Goal: Information Seeking & Learning: Check status

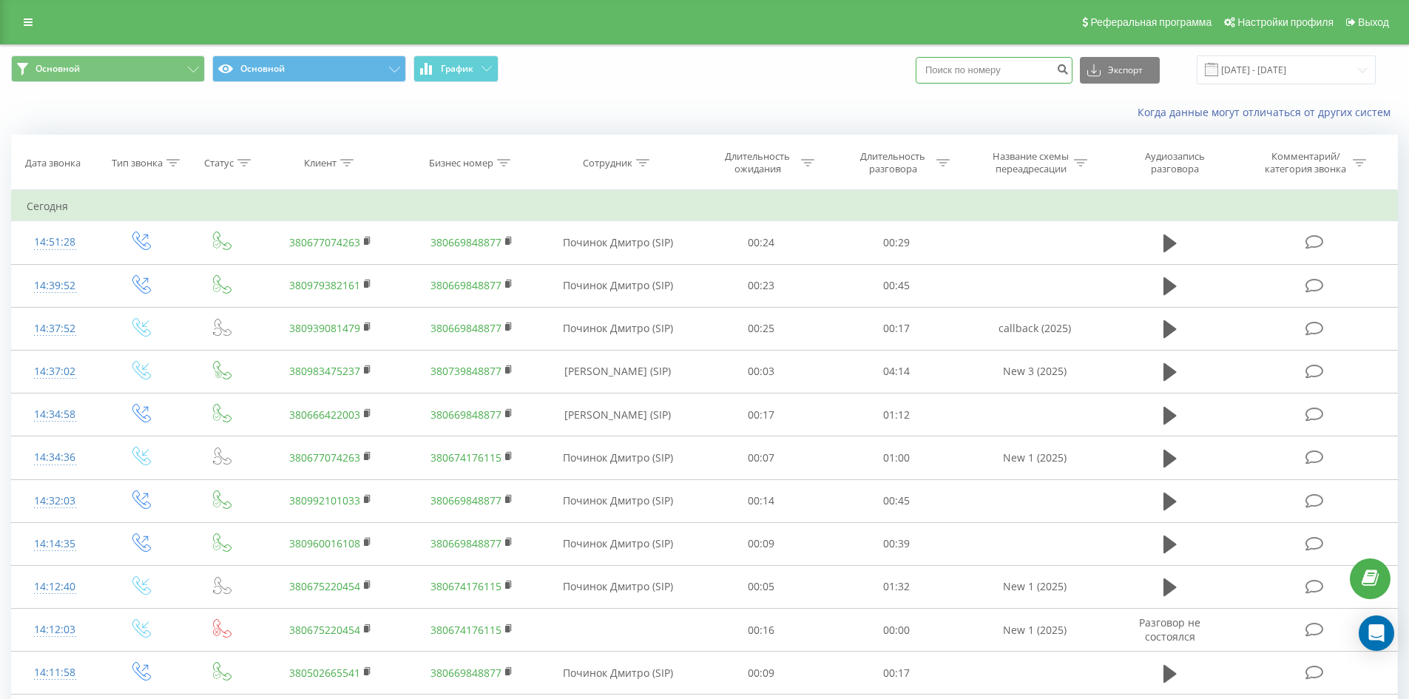
click at [965, 73] on input at bounding box center [994, 70] width 157 height 27
paste input "380637380116"
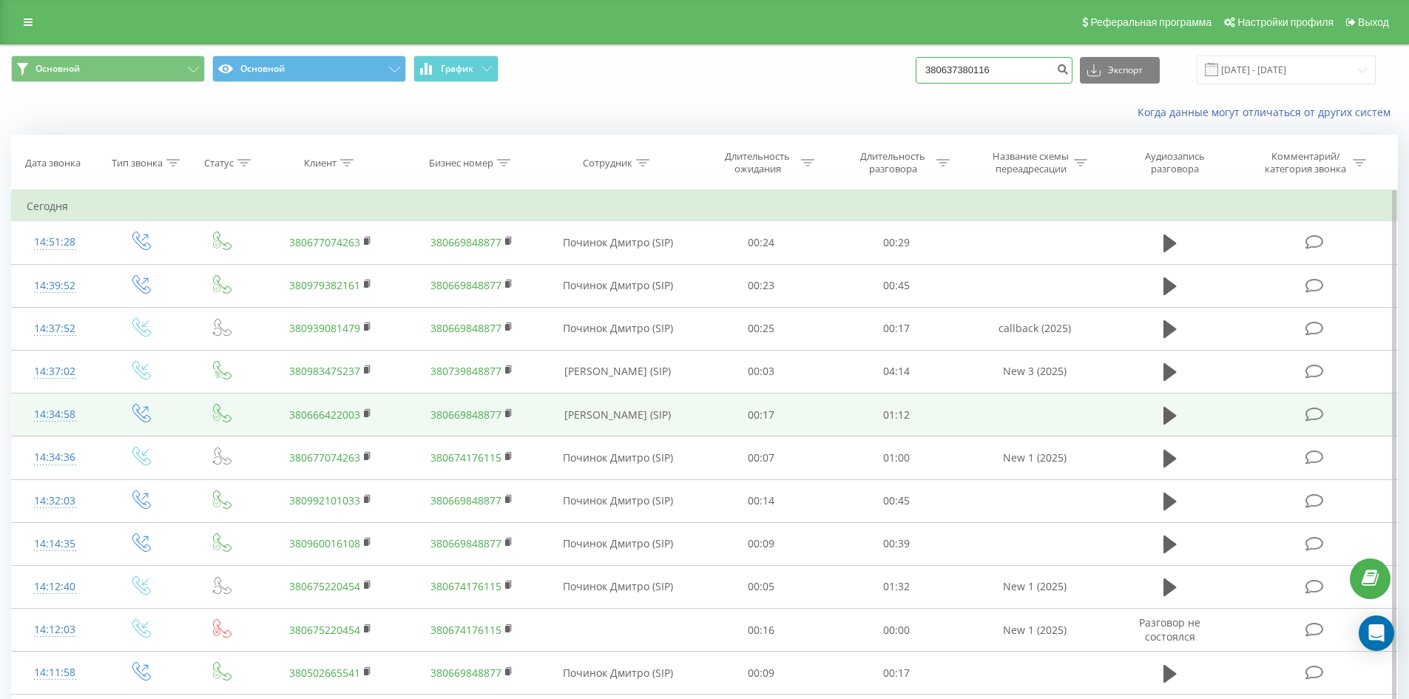
type input "380637380116"
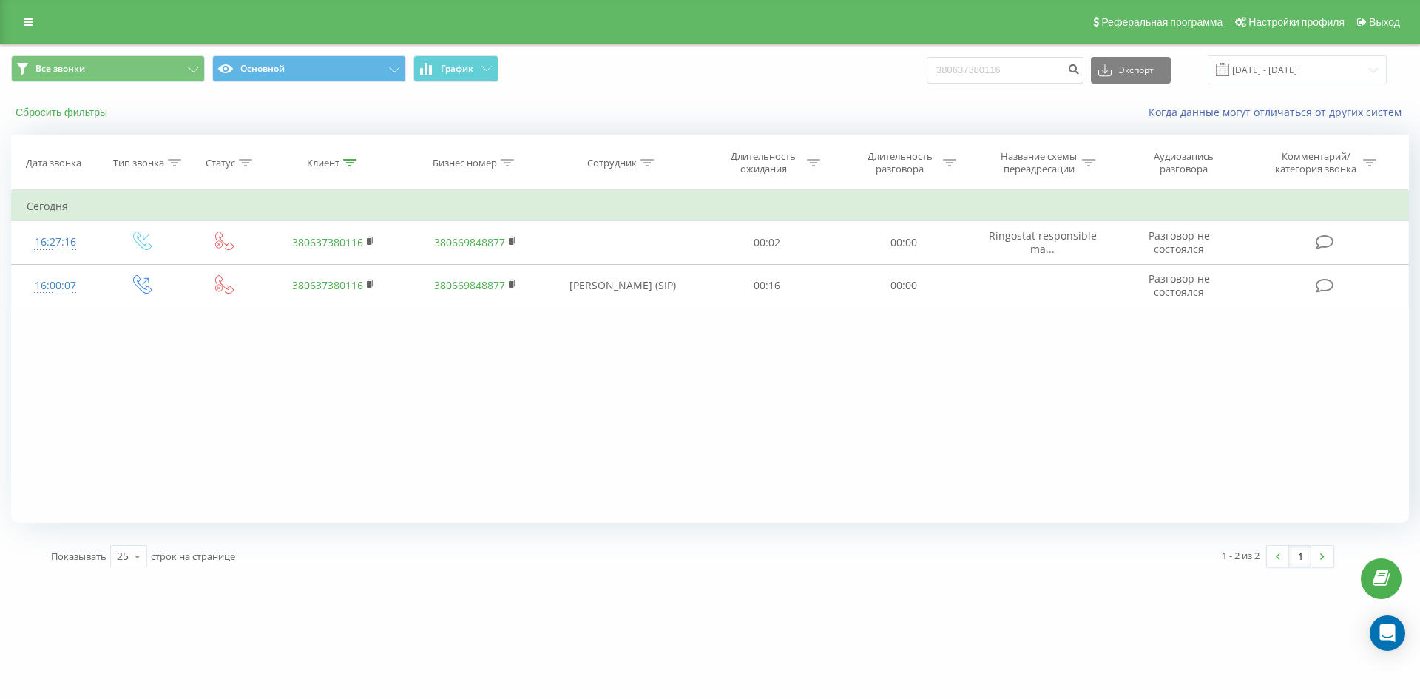
click at [47, 107] on button "Сбросить фильтры" at bounding box center [63, 112] width 104 height 13
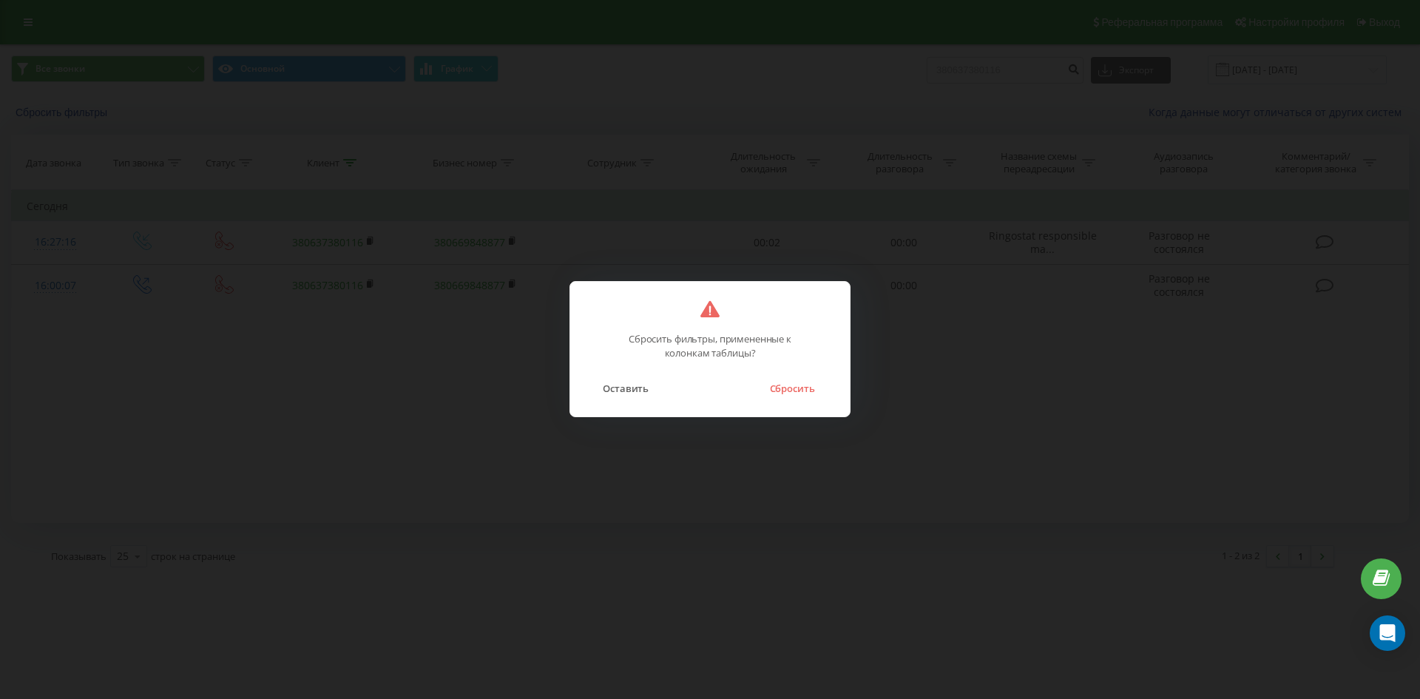
click at [798, 386] on button "Сбросить" at bounding box center [792, 388] width 60 height 19
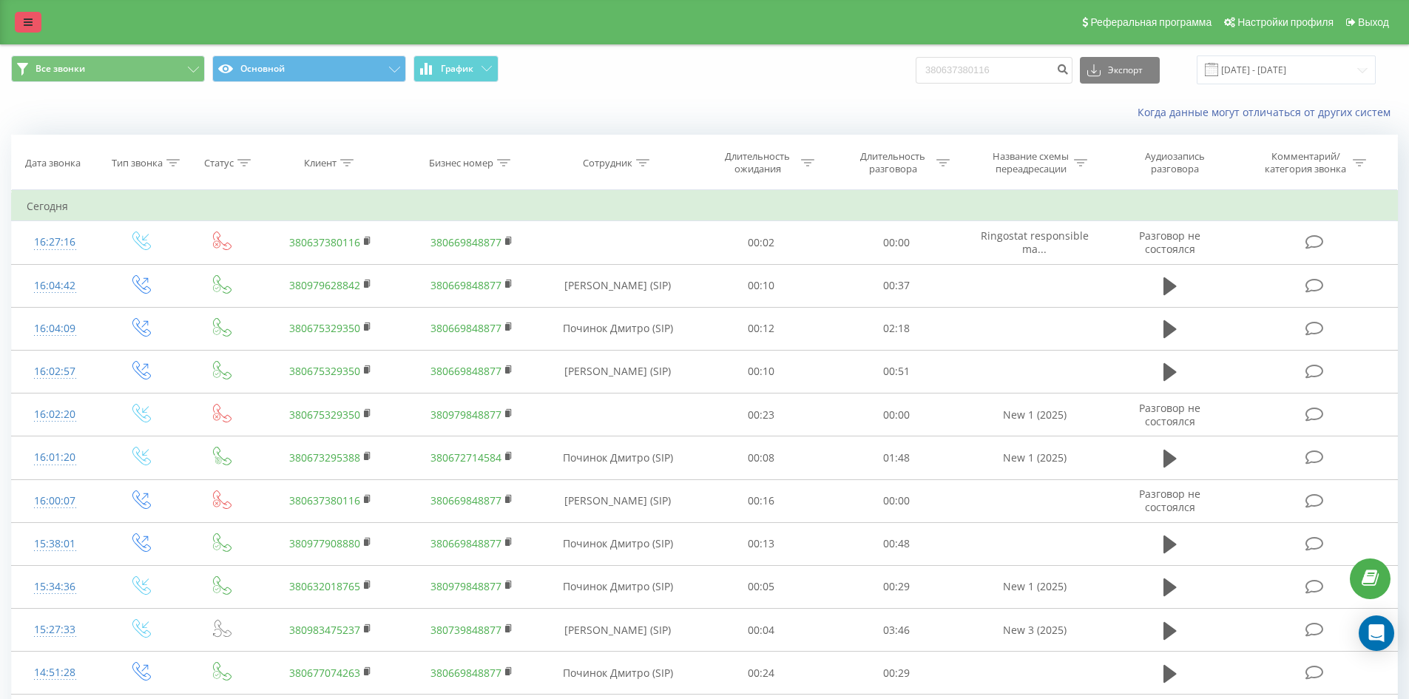
click at [25, 21] on icon at bounding box center [28, 22] width 9 height 10
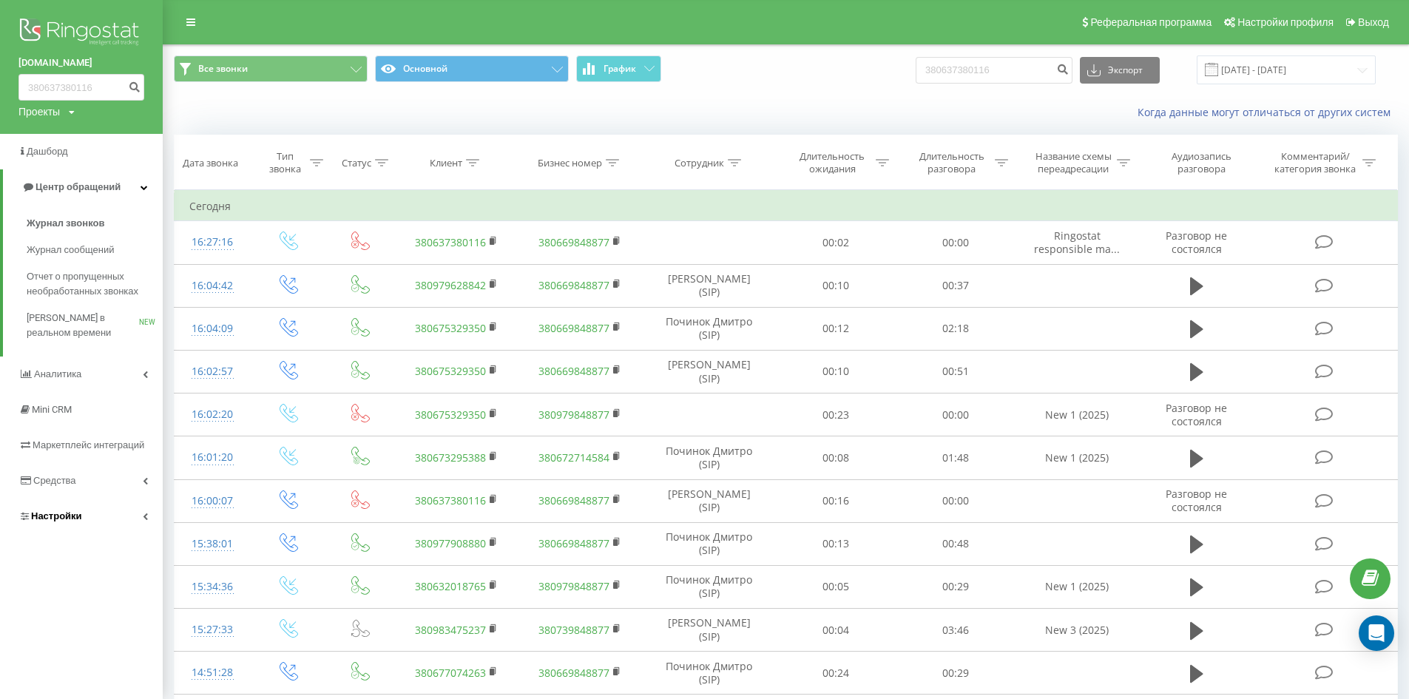
click at [60, 523] on span "Настройки" at bounding box center [50, 516] width 64 height 15
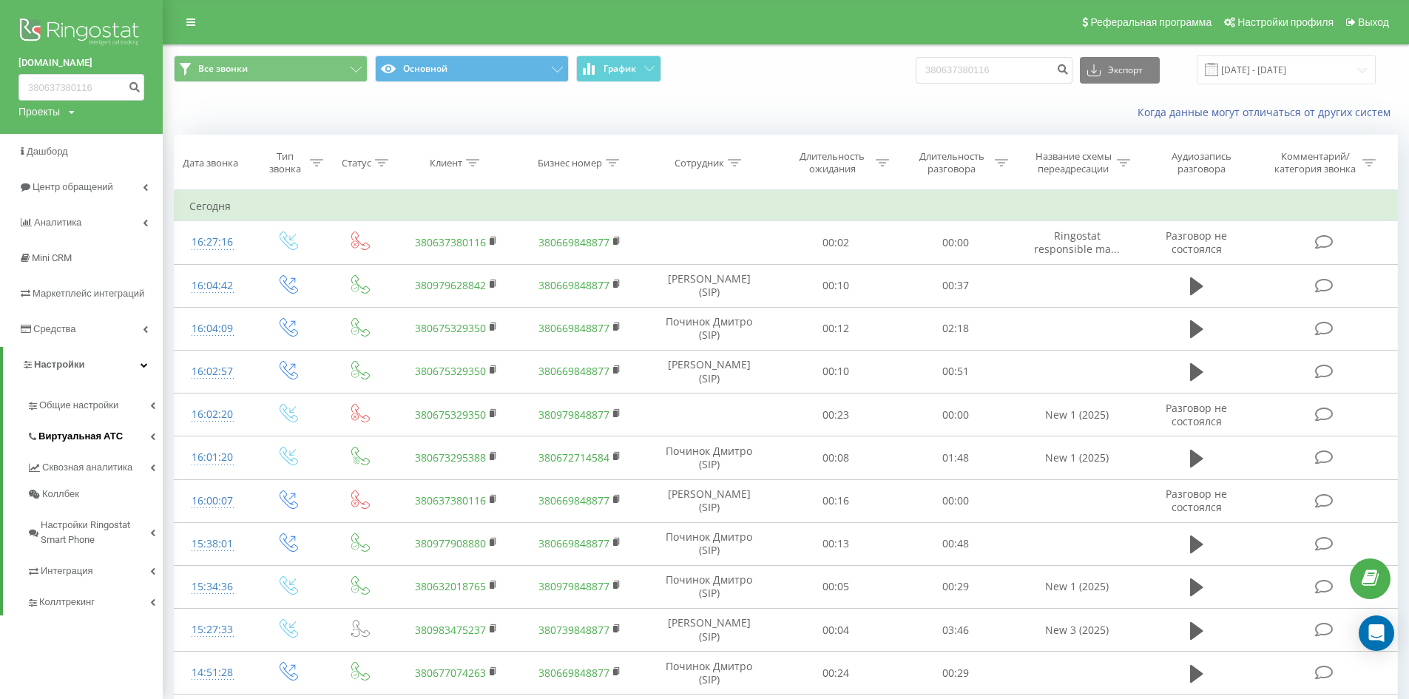
click at [109, 436] on span "Виртуальная АТС" at bounding box center [80, 436] width 84 height 15
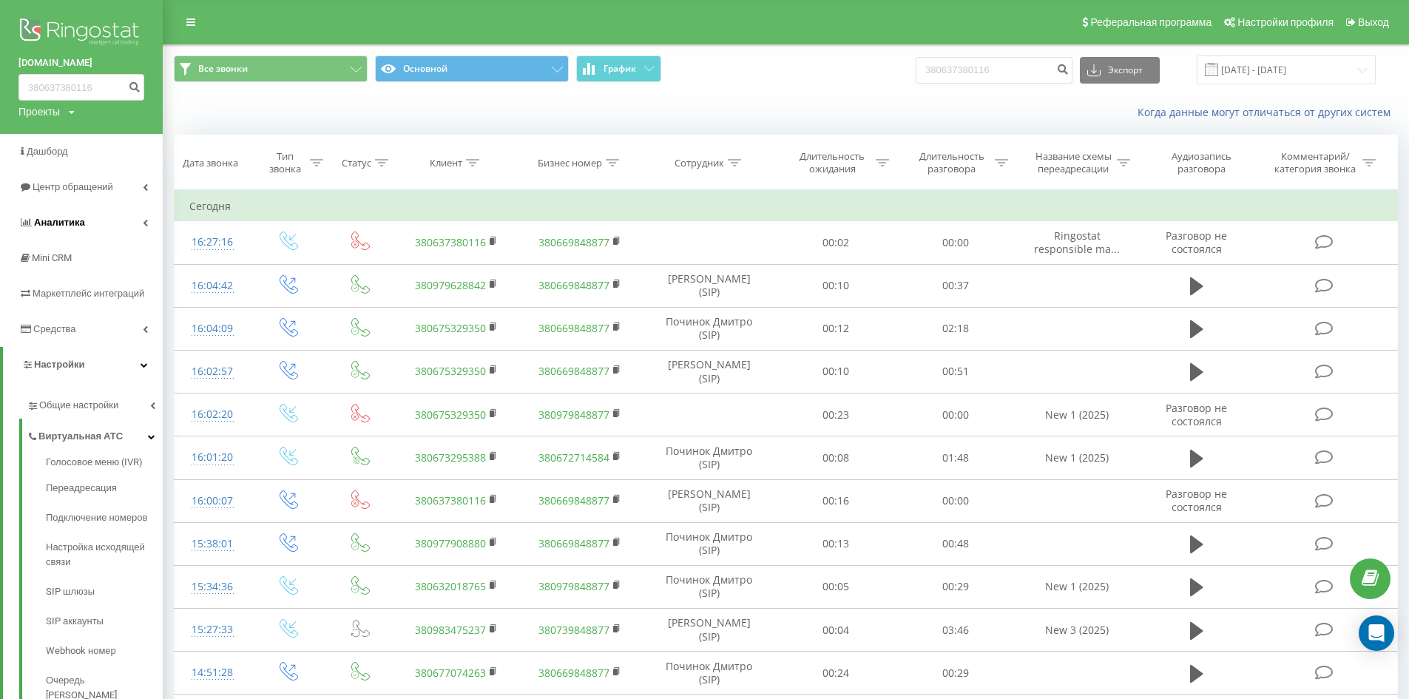
click at [91, 214] on link "Аналитика" at bounding box center [81, 223] width 163 height 36
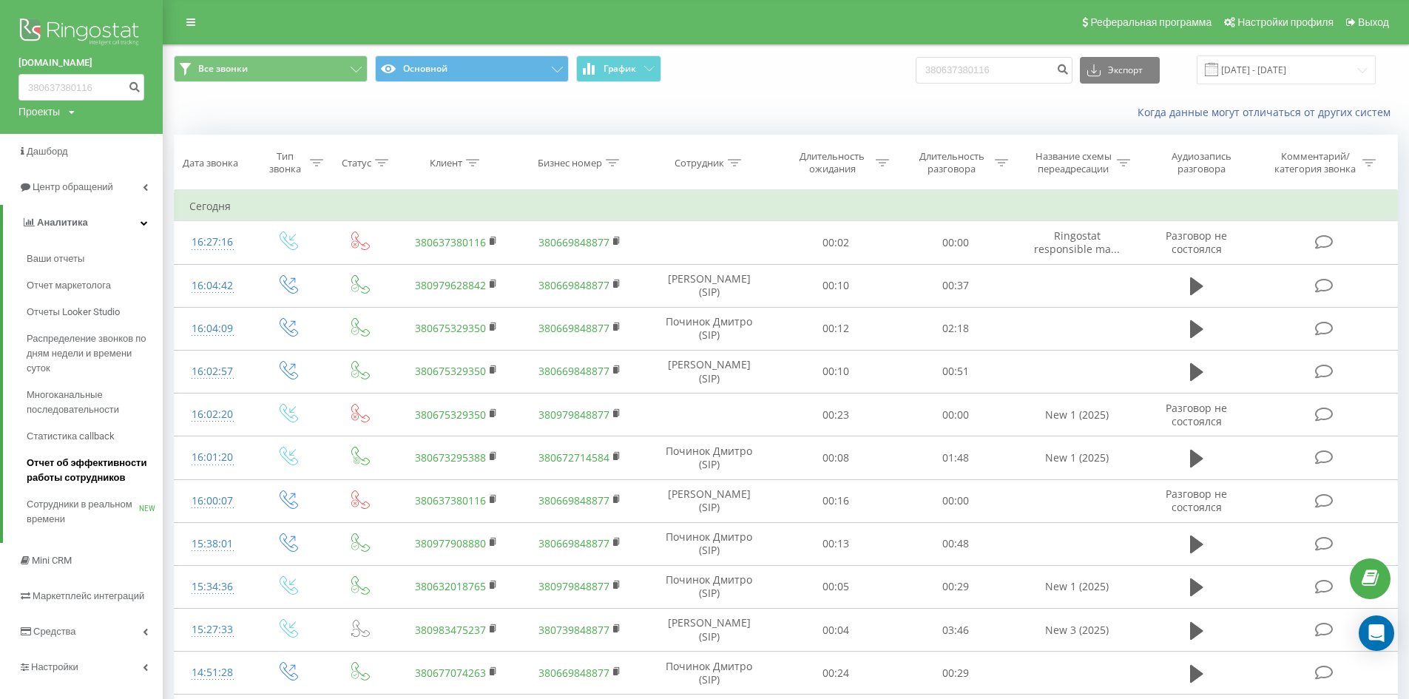
click at [87, 462] on span "Отчет об эффективности работы сотрудников" at bounding box center [91, 471] width 129 height 30
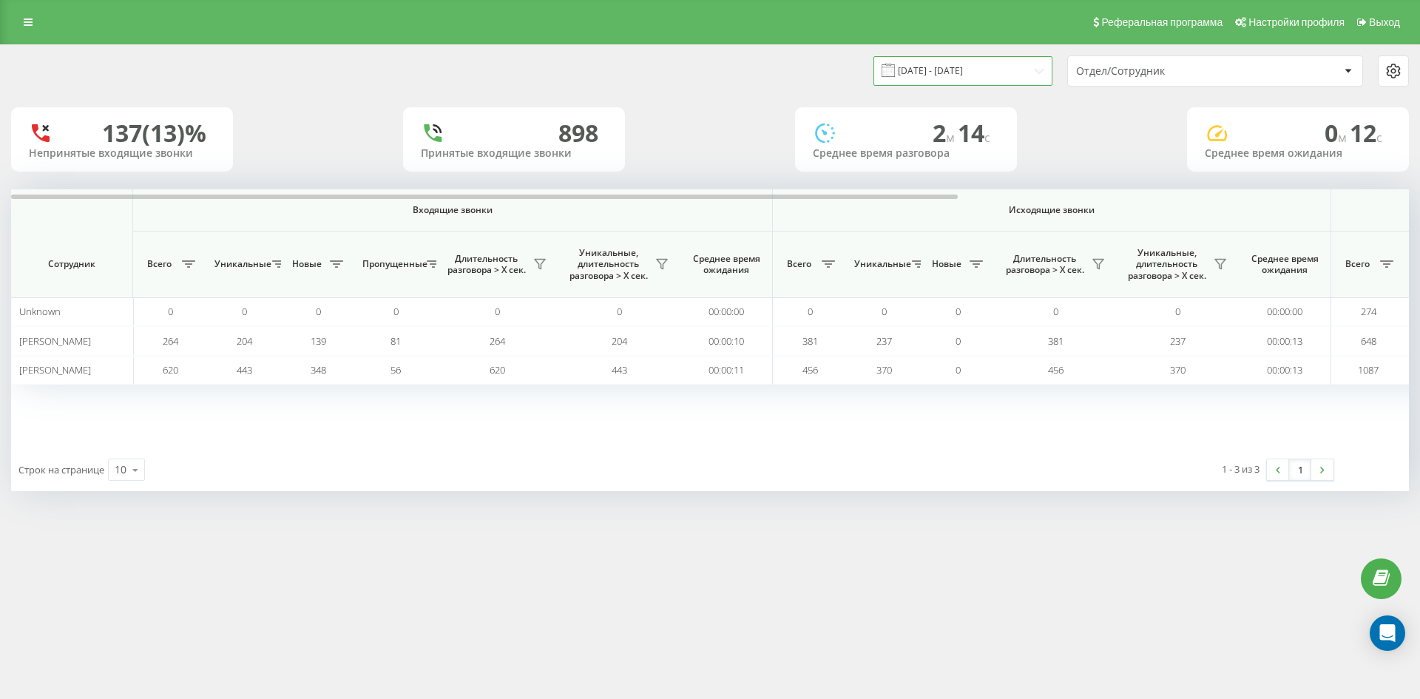
click at [1024, 73] on input "[DATE] - [DATE]" at bounding box center [963, 70] width 179 height 29
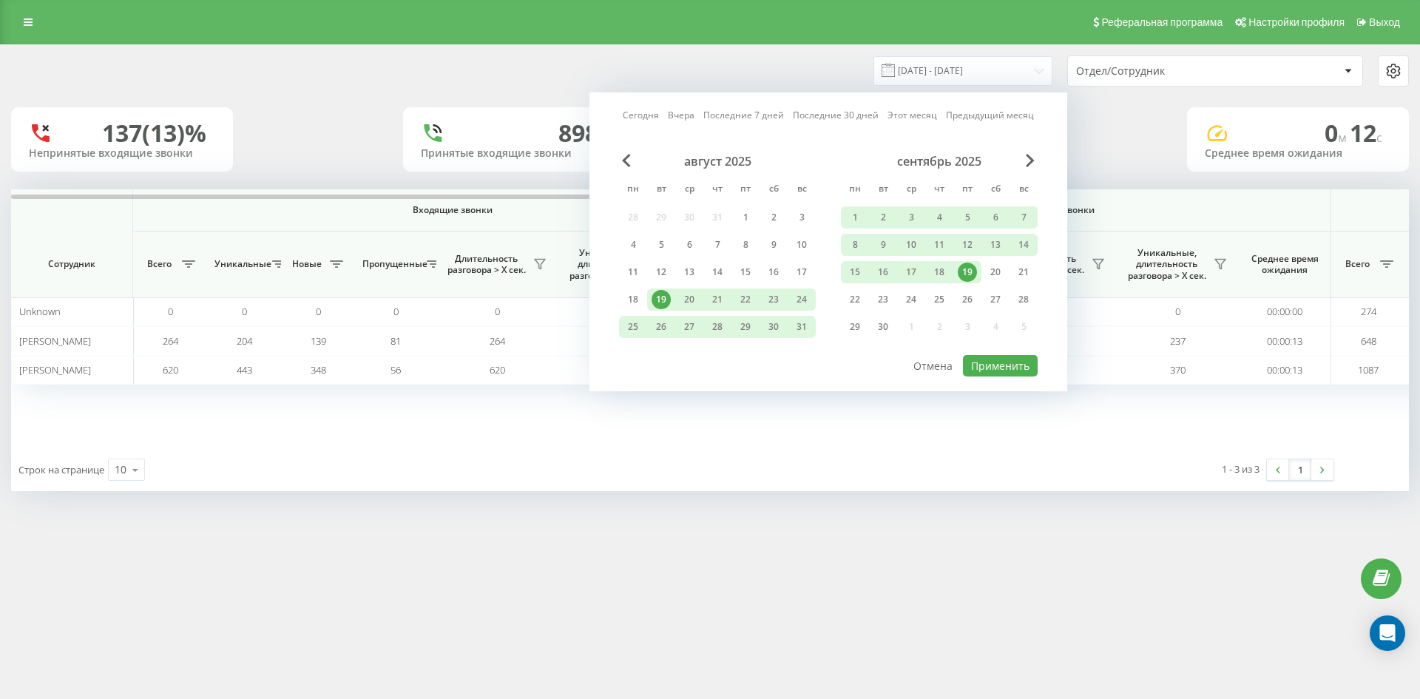
click at [647, 109] on link "Сегодня" at bounding box center [641, 115] width 36 height 14
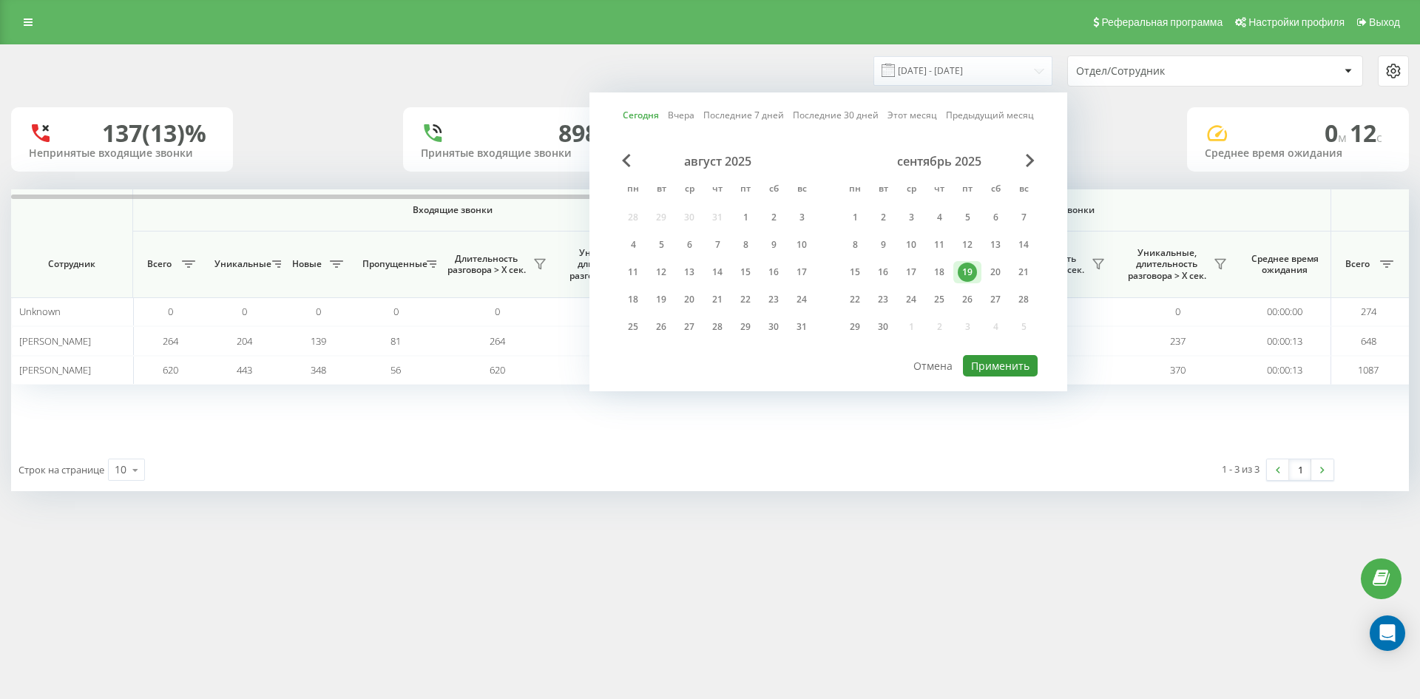
click at [1019, 373] on button "Применить" at bounding box center [1000, 365] width 75 height 21
type input "19.09.2025 - 19.09.2025"
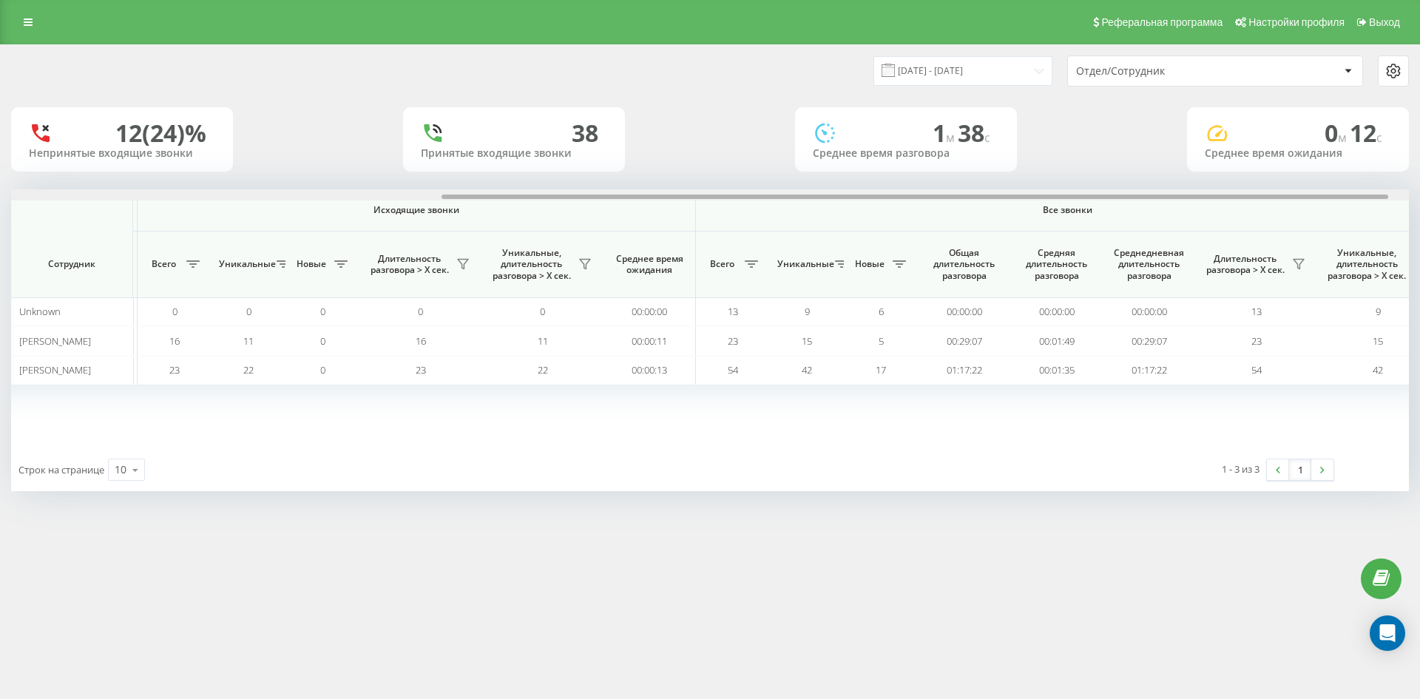
scroll to position [0, 666]
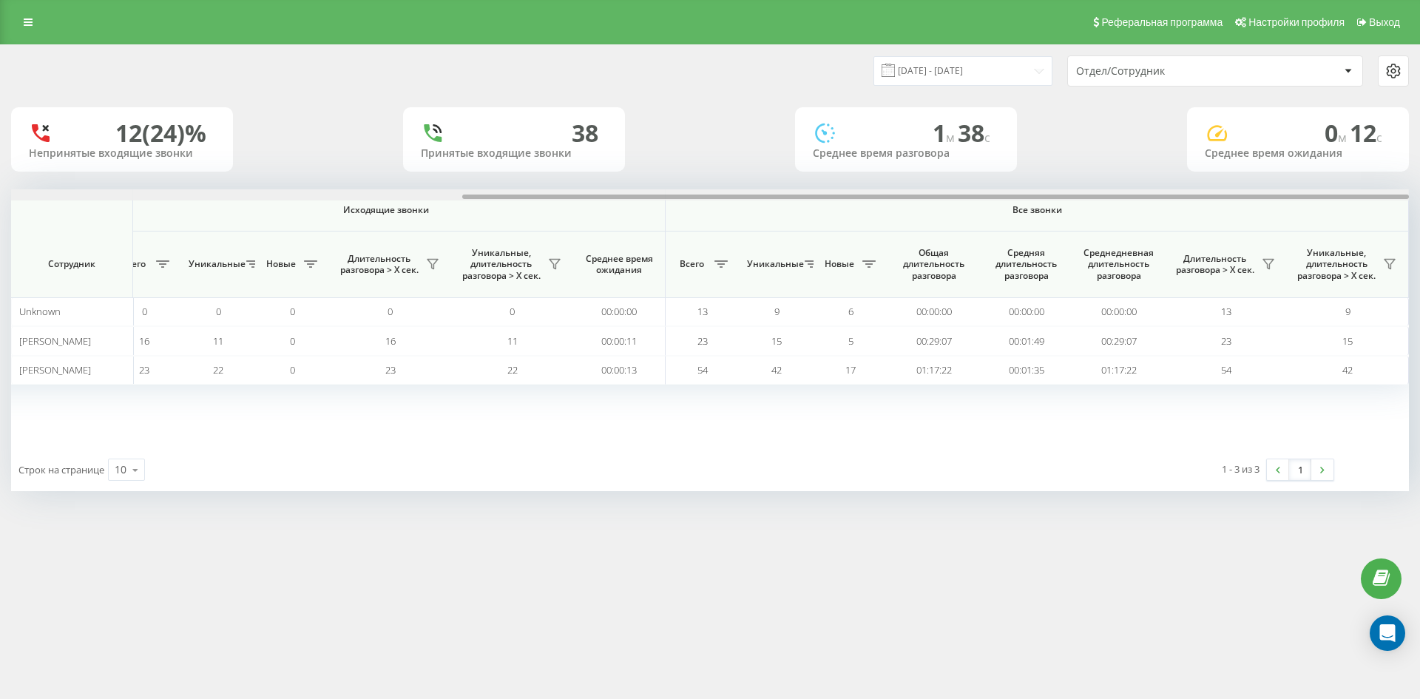
drag, startPoint x: 529, startPoint y: 197, endPoint x: 1102, endPoint y: 223, distance: 573.2
click at [1102, 223] on div "Входящие звонки Исходящие звонки Все звонки Сотрудник Всего Уникальные Новые Пр…" at bounding box center [710, 318] width 1398 height 259
click at [21, 19] on link at bounding box center [28, 22] width 27 height 21
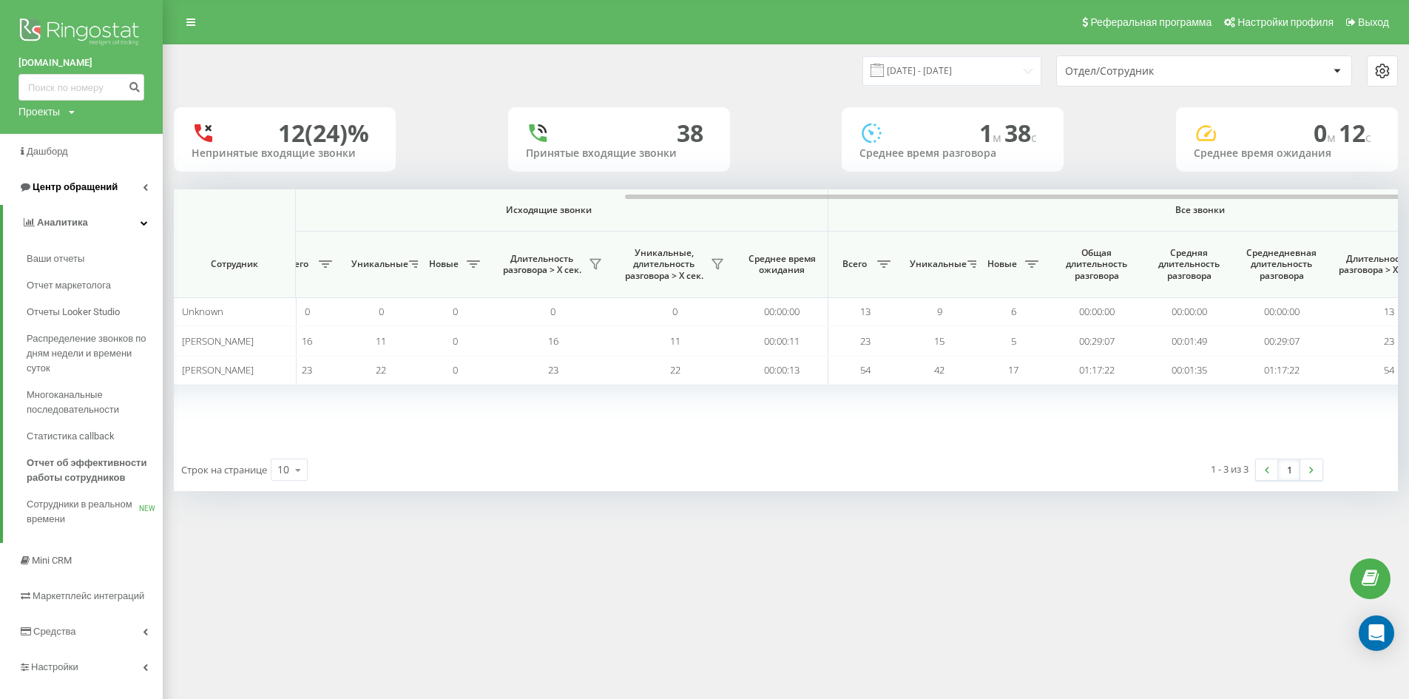
click at [50, 183] on span "Центр обращений" at bounding box center [75, 186] width 85 height 11
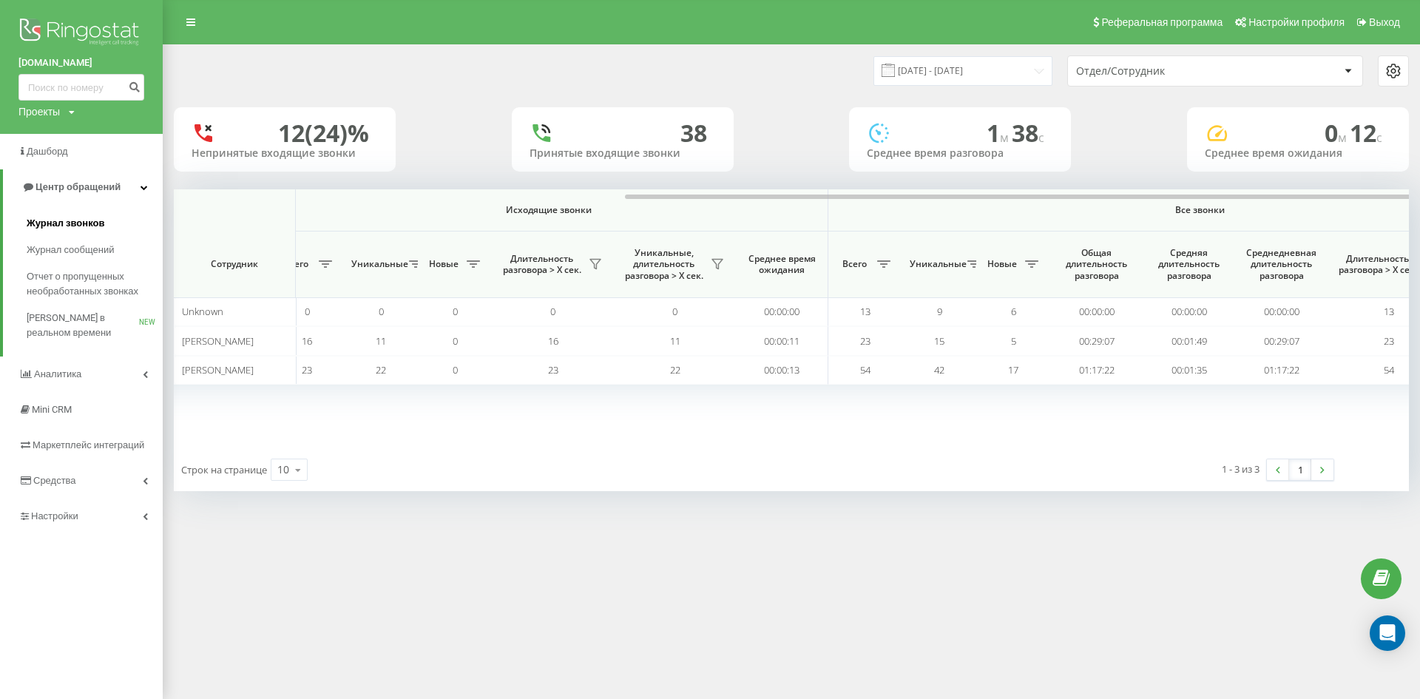
click at [64, 226] on span "Журнал звонков" at bounding box center [66, 223] width 78 height 15
